Goal: Information Seeking & Learning: Learn about a topic

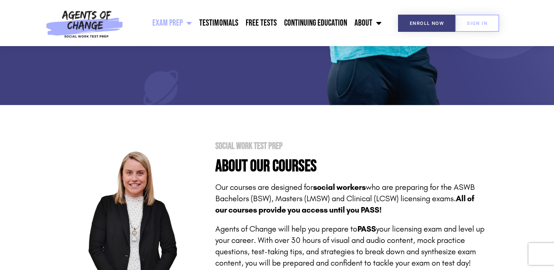
scroll to position [220, 0]
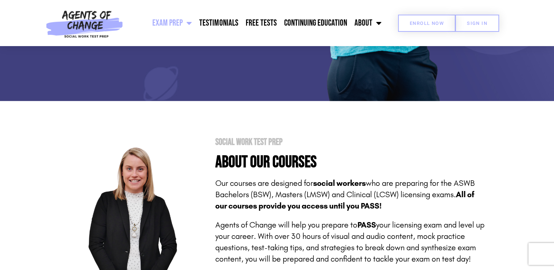
click at [412, 20] on link "Enroll Now" at bounding box center [426, 23] width 57 height 17
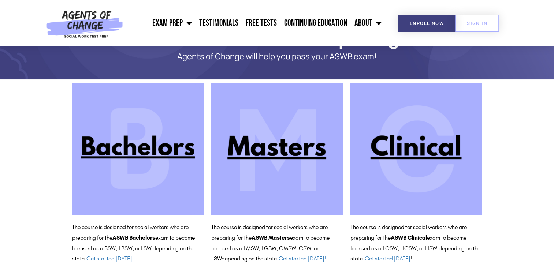
scroll to position [53, 0]
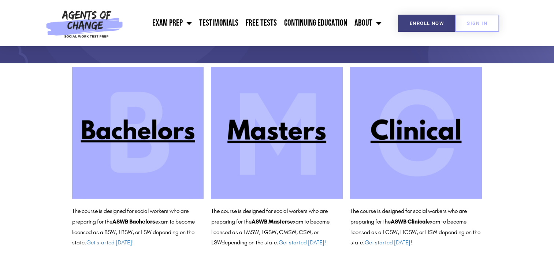
click at [283, 133] on img at bounding box center [277, 133] width 132 height 132
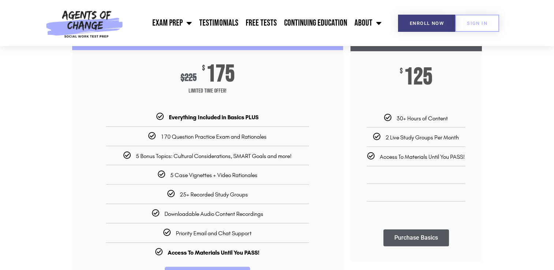
scroll to position [110, 0]
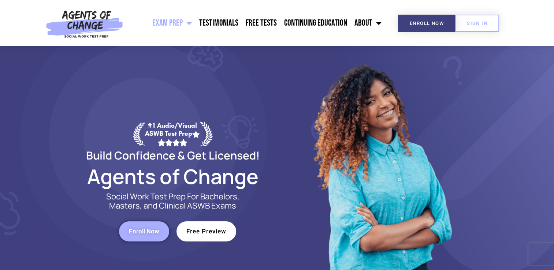
click at [222, 225] on link "Free Preview" at bounding box center [206, 231] width 60 height 20
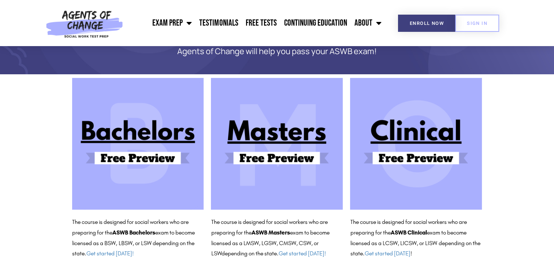
scroll to position [146, 0]
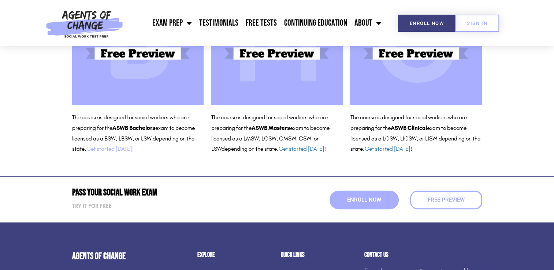
click at [119, 150] on link "Get started [DATE]!" at bounding box center [109, 148] width 47 height 7
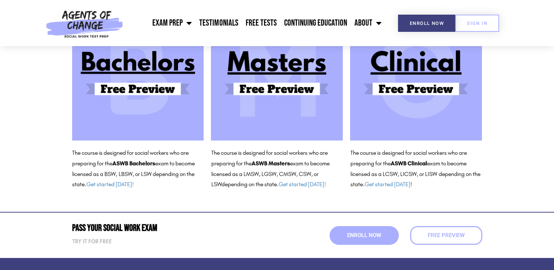
scroll to position [110, 0]
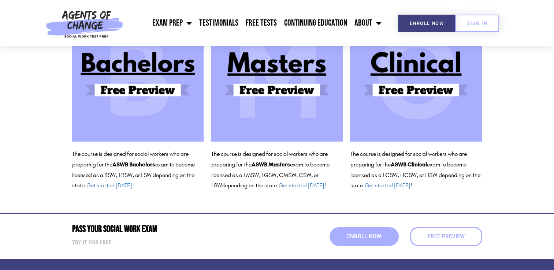
click at [264, 94] on img at bounding box center [277, 76] width 132 height 132
click at [211, 23] on link "Testimonials" at bounding box center [218, 23] width 46 height 18
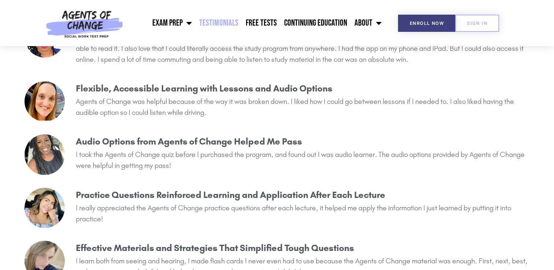
scroll to position [512, 0]
click at [170, 24] on link "Exam Prep" at bounding box center [172, 23] width 47 height 18
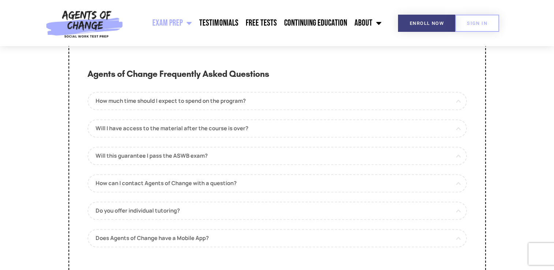
scroll to position [3368, 0]
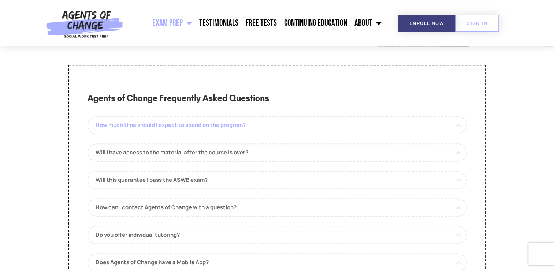
click at [206, 134] on link "How much time should I expect to spend on the program?" at bounding box center [276, 125] width 379 height 18
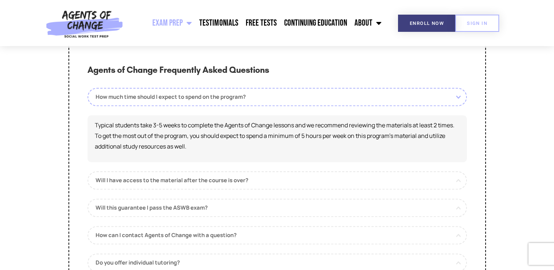
scroll to position [3441, 0]
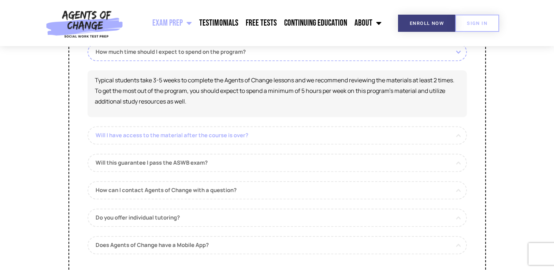
click at [201, 145] on link "Will I have access to the material after the course is over?" at bounding box center [276, 135] width 379 height 18
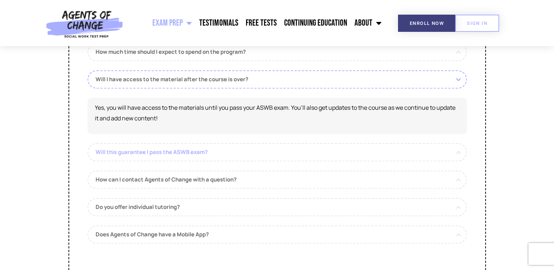
click at [200, 161] on link "Will this guarantee I pass the ASWB exam?" at bounding box center [276, 152] width 379 height 18
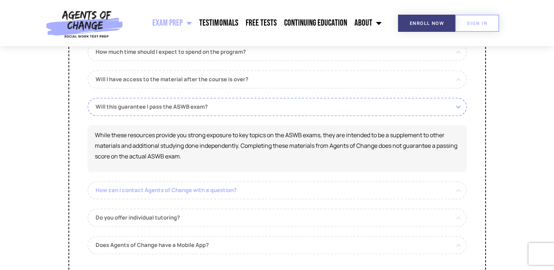
click at [223, 200] on link "How can I contact Agents of Change with a question?" at bounding box center [276, 190] width 379 height 18
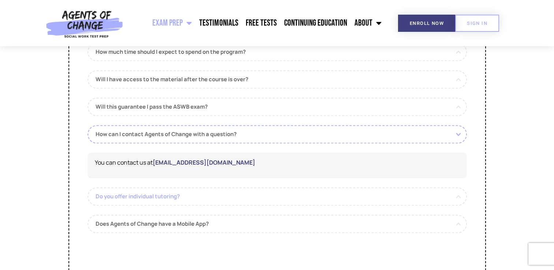
click at [221, 204] on link "Do you offer individual tutoring?" at bounding box center [276, 196] width 379 height 18
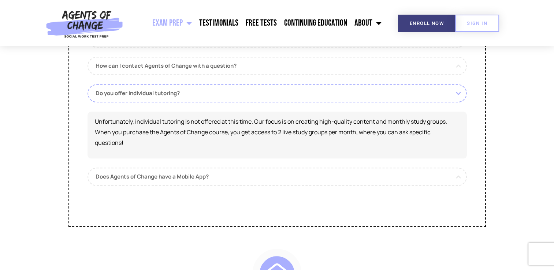
scroll to position [3514, 0]
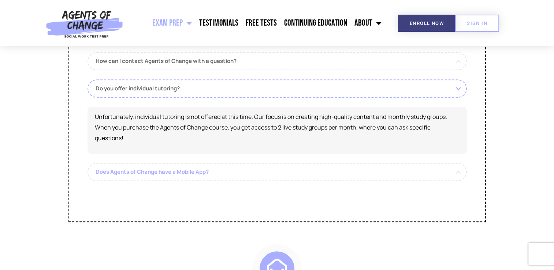
click at [201, 181] on link "Does Agents of Change have a Mobile App?" at bounding box center [276, 172] width 379 height 18
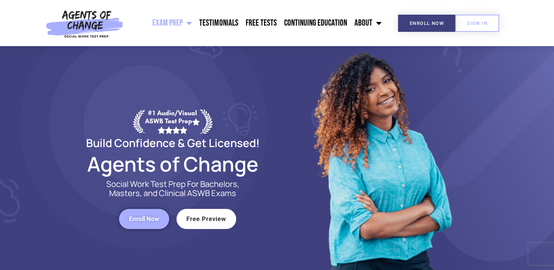
scroll to position [0, 0]
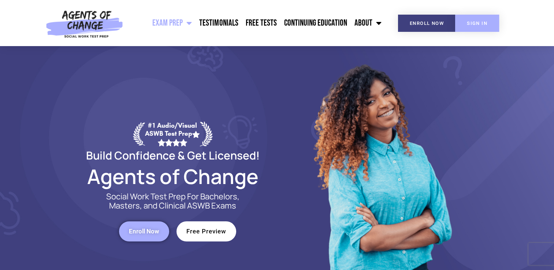
click at [484, 28] on link "SIGN IN" at bounding box center [477, 23] width 44 height 17
